Goal: Ask a question

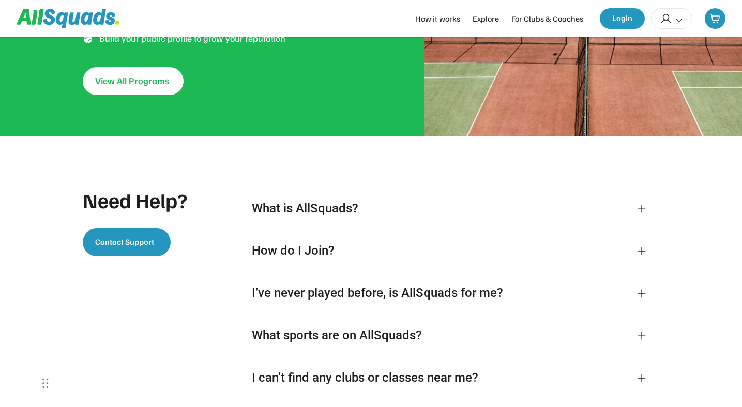
scroll to position [2071, 0]
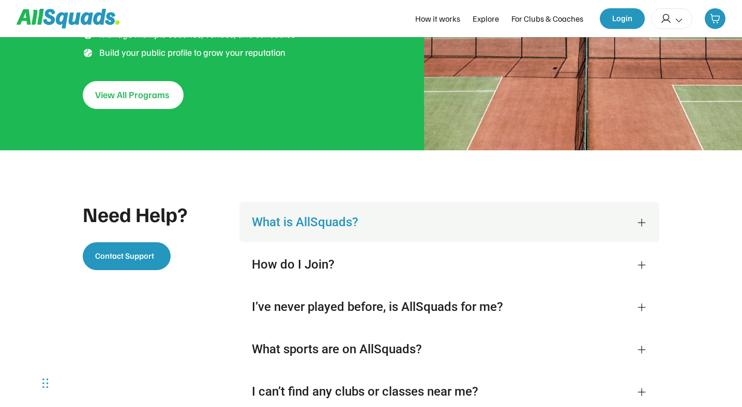
click at [311, 221] on div "What is AllSquads?" at bounding box center [438, 223] width 372 height 16
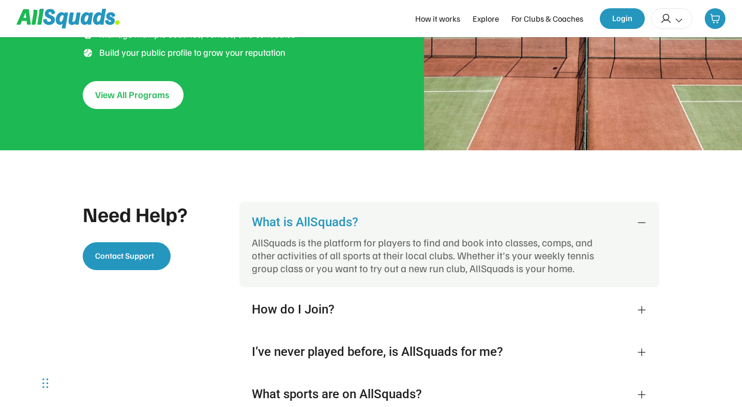
click at [311, 221] on div "What is AllSquads?" at bounding box center [438, 223] width 372 height 16
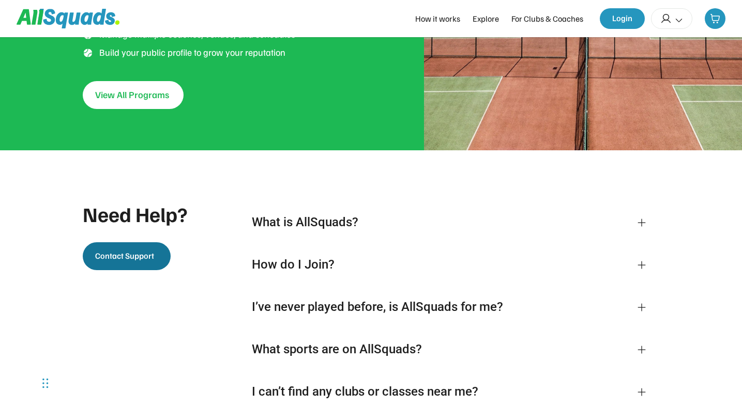
click at [143, 251] on span "Contact Support" at bounding box center [124, 256] width 59 height 10
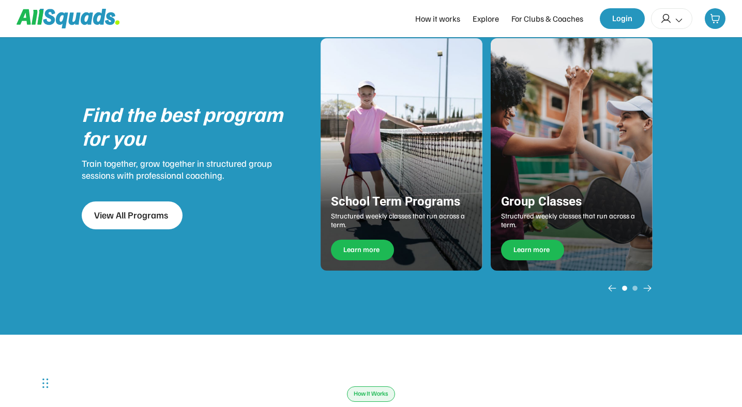
scroll to position [1281, 0]
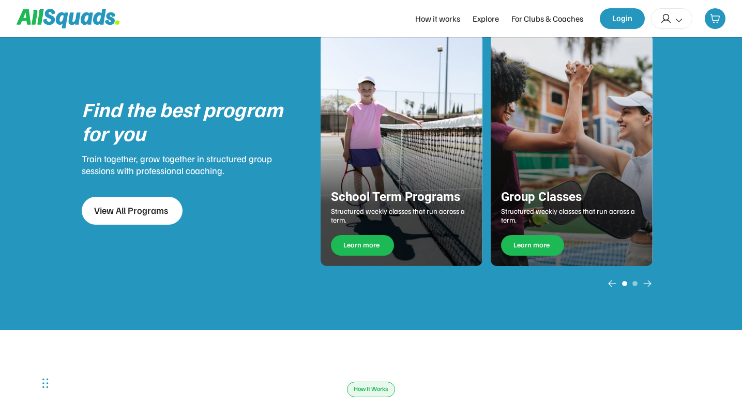
click at [634, 284] on use at bounding box center [635, 284] width 6 height 6
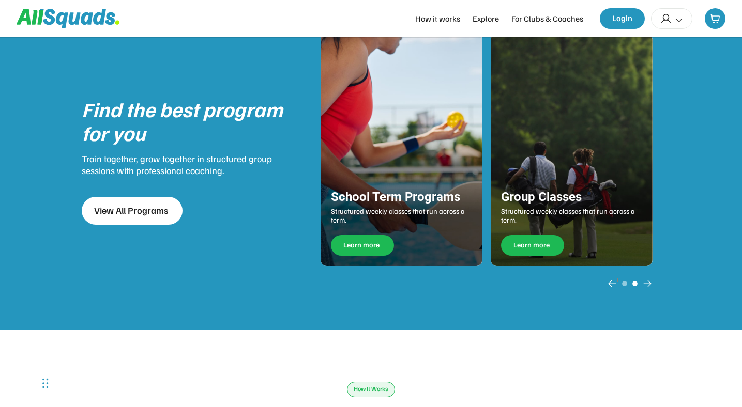
click at [611, 284] on icon at bounding box center [612, 284] width 10 height 10
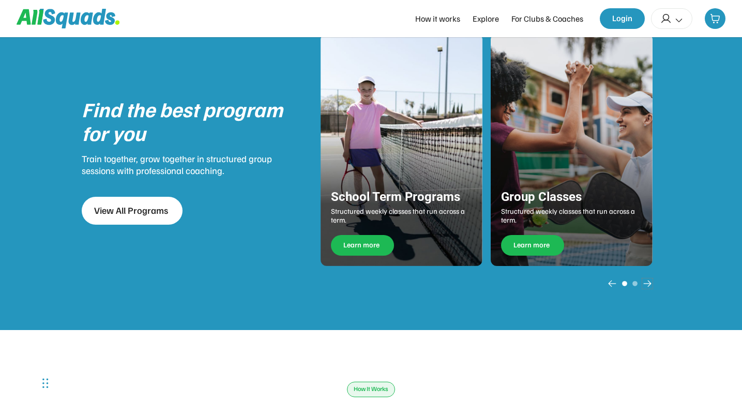
click at [650, 283] on use at bounding box center [647, 284] width 10 height 10
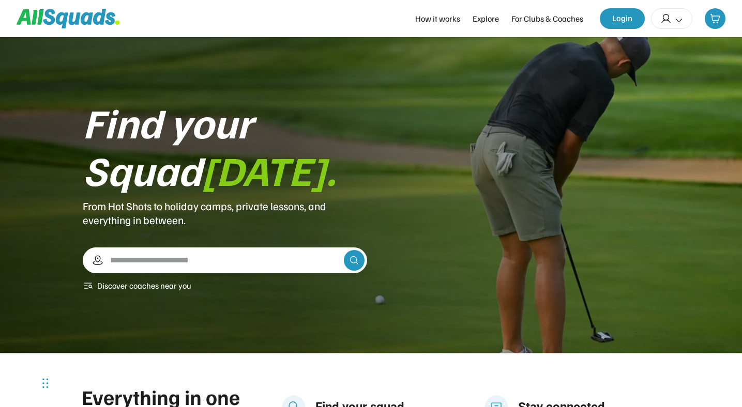
scroll to position [0, 0]
